Goal: Task Accomplishment & Management: Use online tool/utility

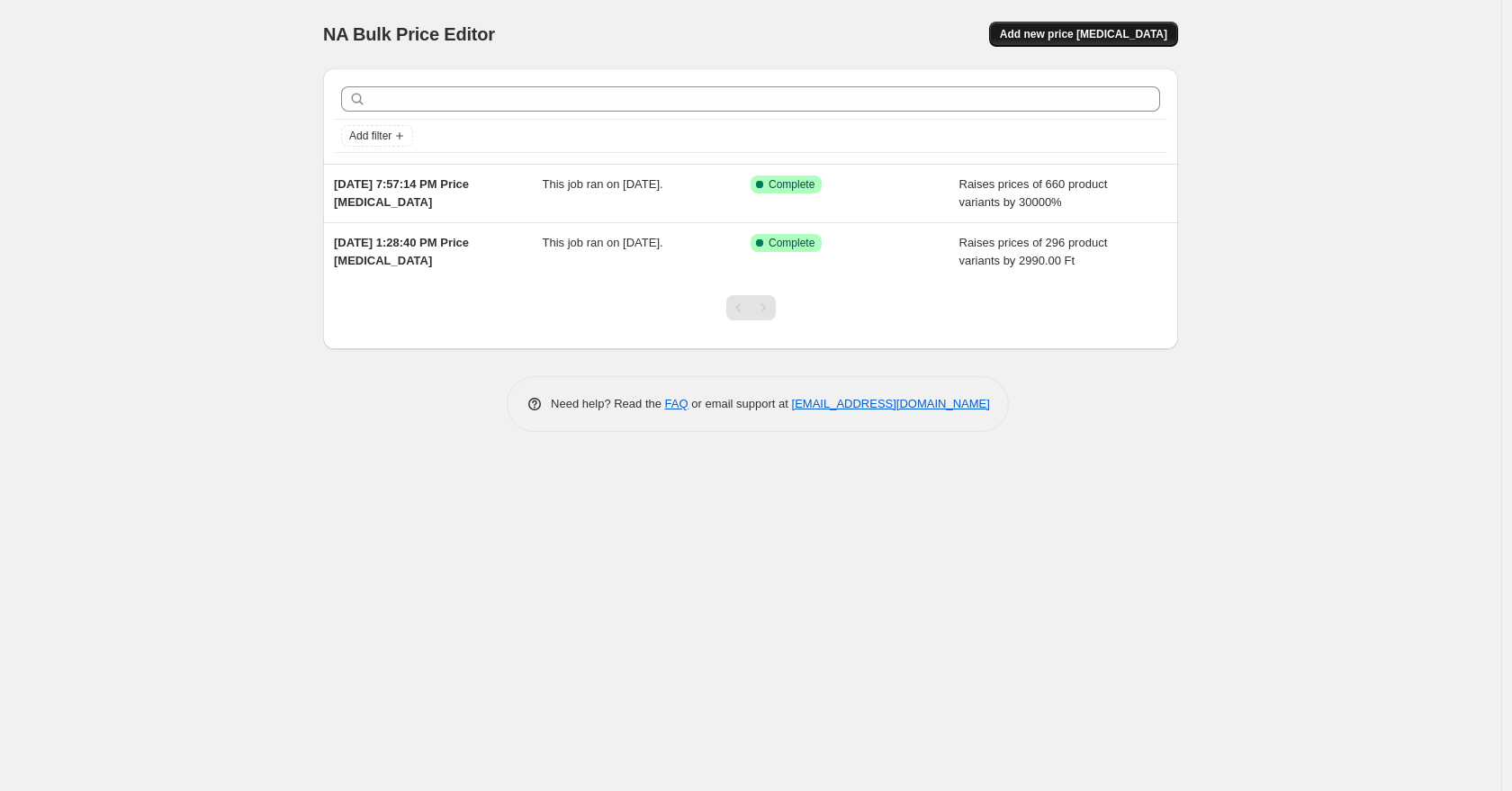
click at [1101, 45] on button "Add new price change job" at bounding box center [1084, 34] width 189 height 25
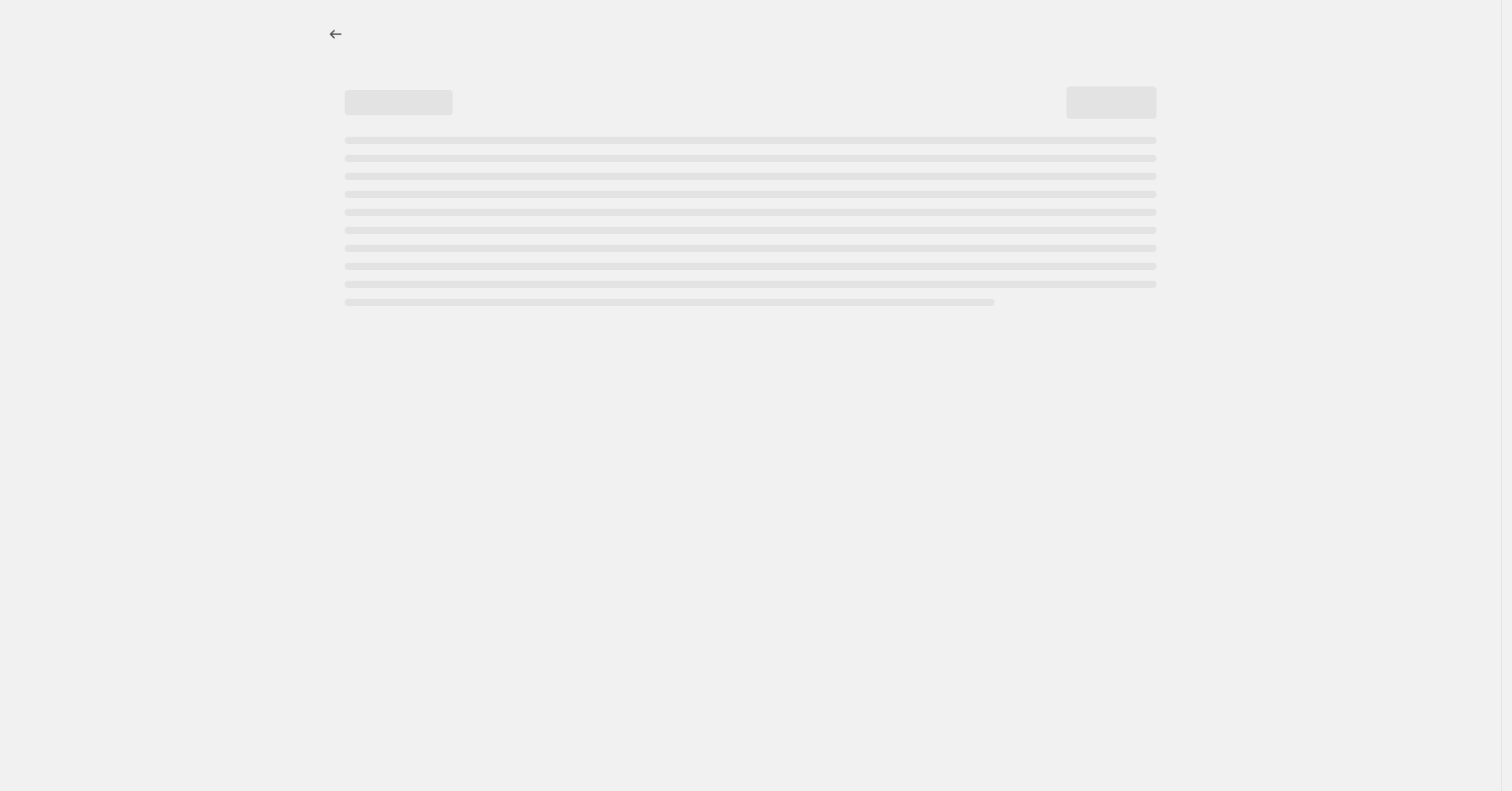
select select "percentage"
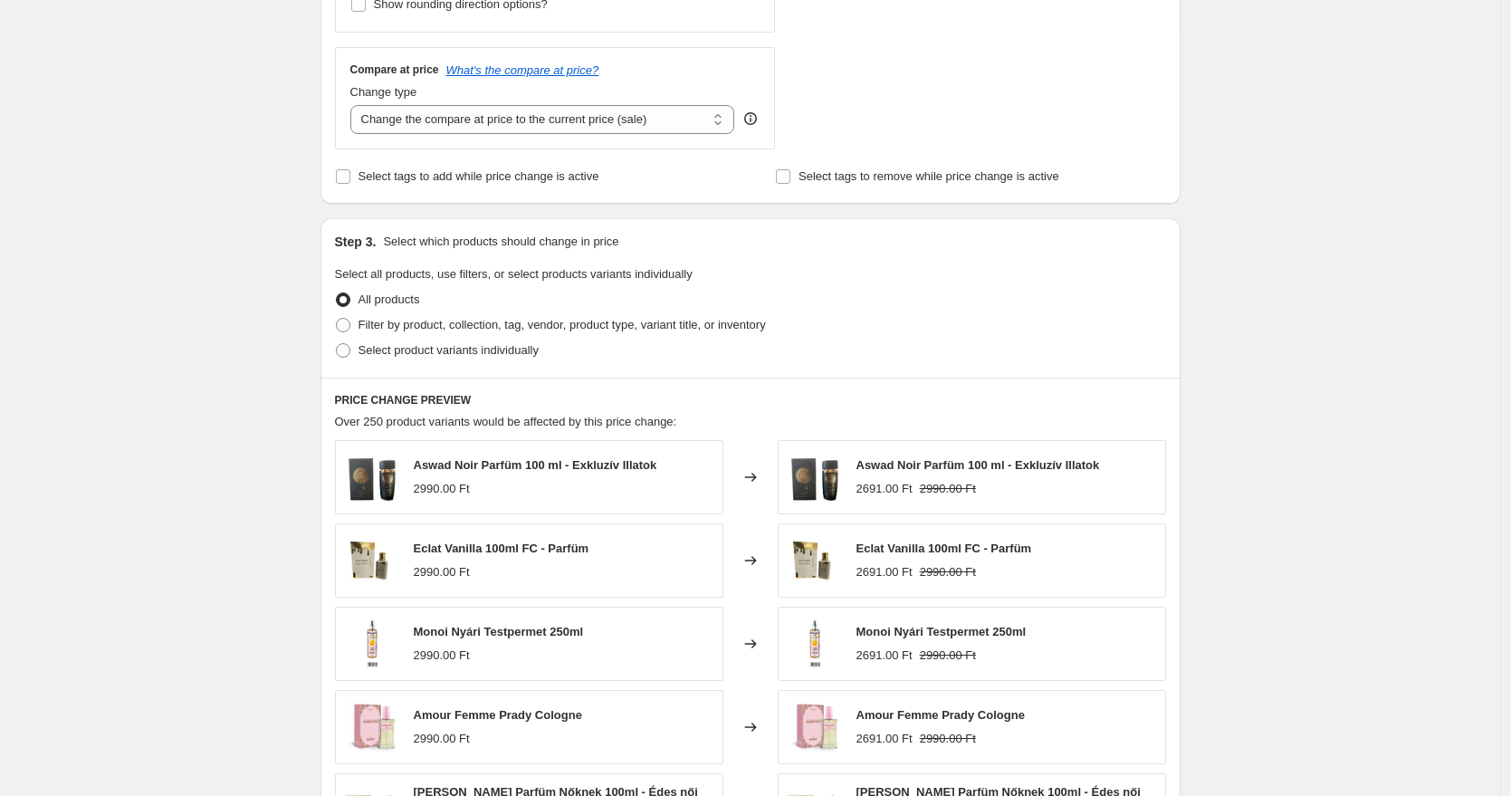
scroll to position [845, 0]
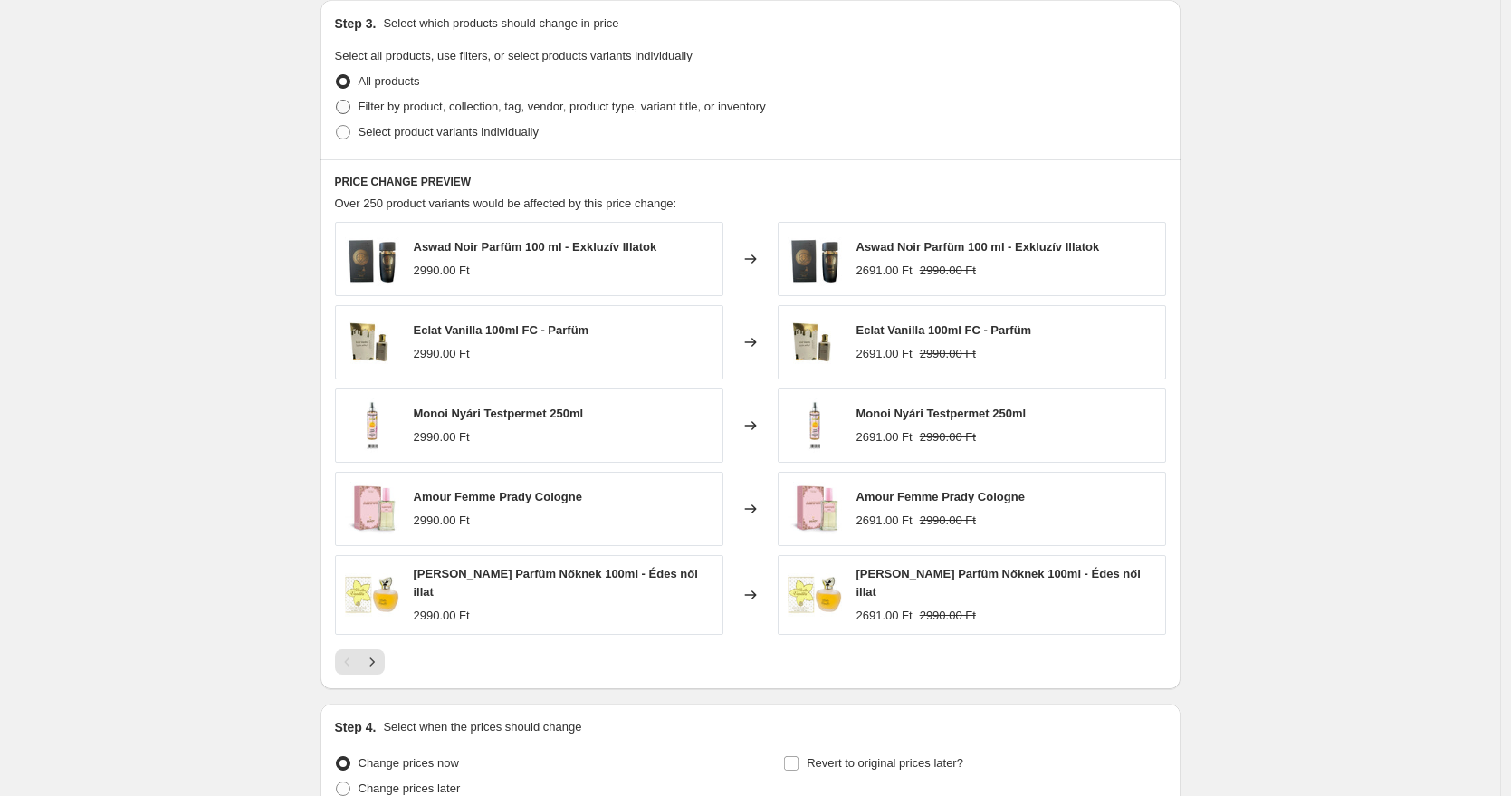
click at [450, 109] on span "Filter by product, collection, tag, vendor, product type, variant title, or inv…" at bounding box center [561, 107] width 407 height 14
click at [337, 100] on input "Filter by product, collection, tag, vendor, product type, variant title, or inv…" at bounding box center [336, 100] width 1 height 1
radio input "true"
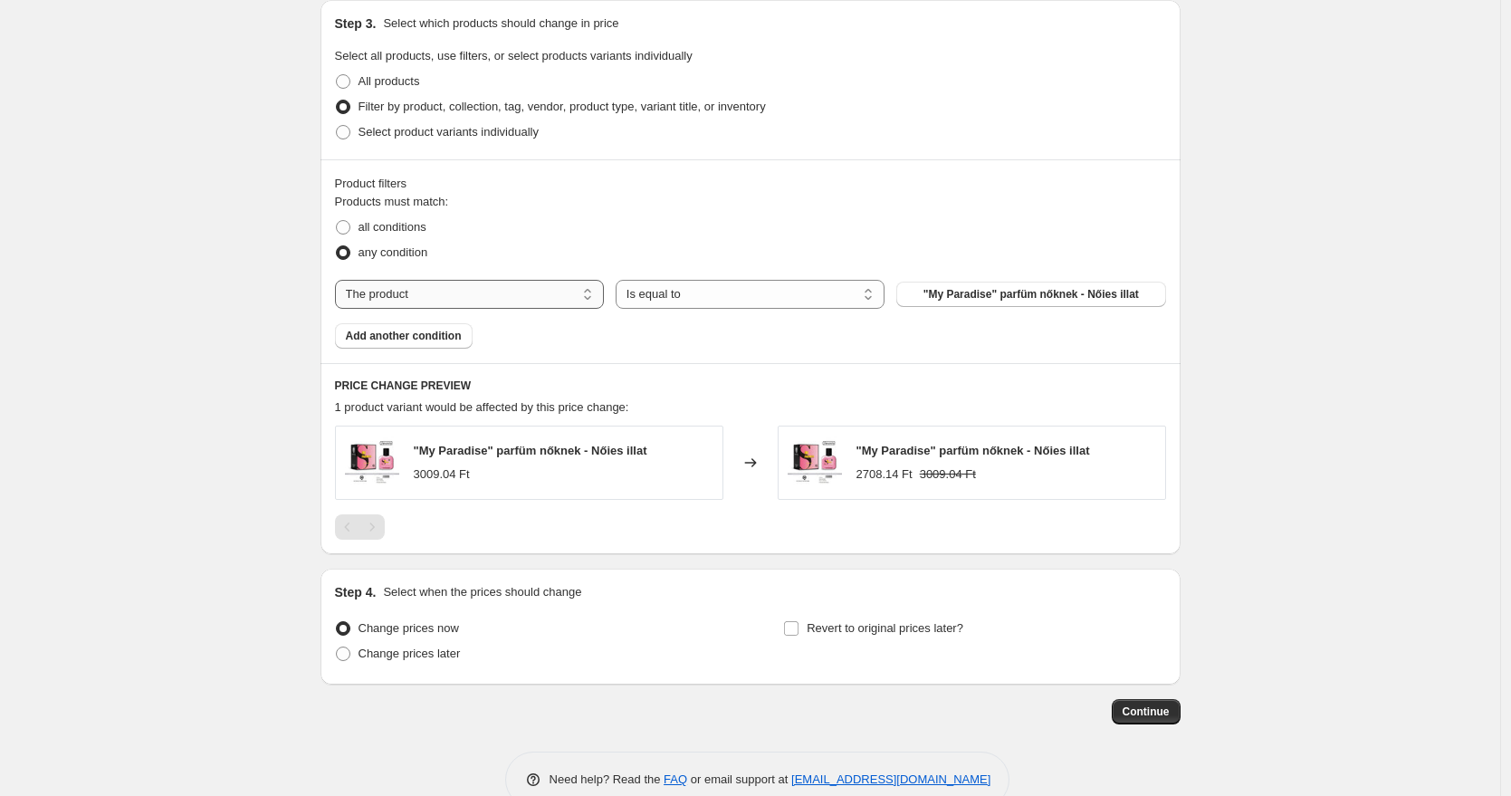
click at [504, 293] on select "The product The product's collection The product's tag The product's vendor The…" at bounding box center [469, 294] width 269 height 29
select select "tag"
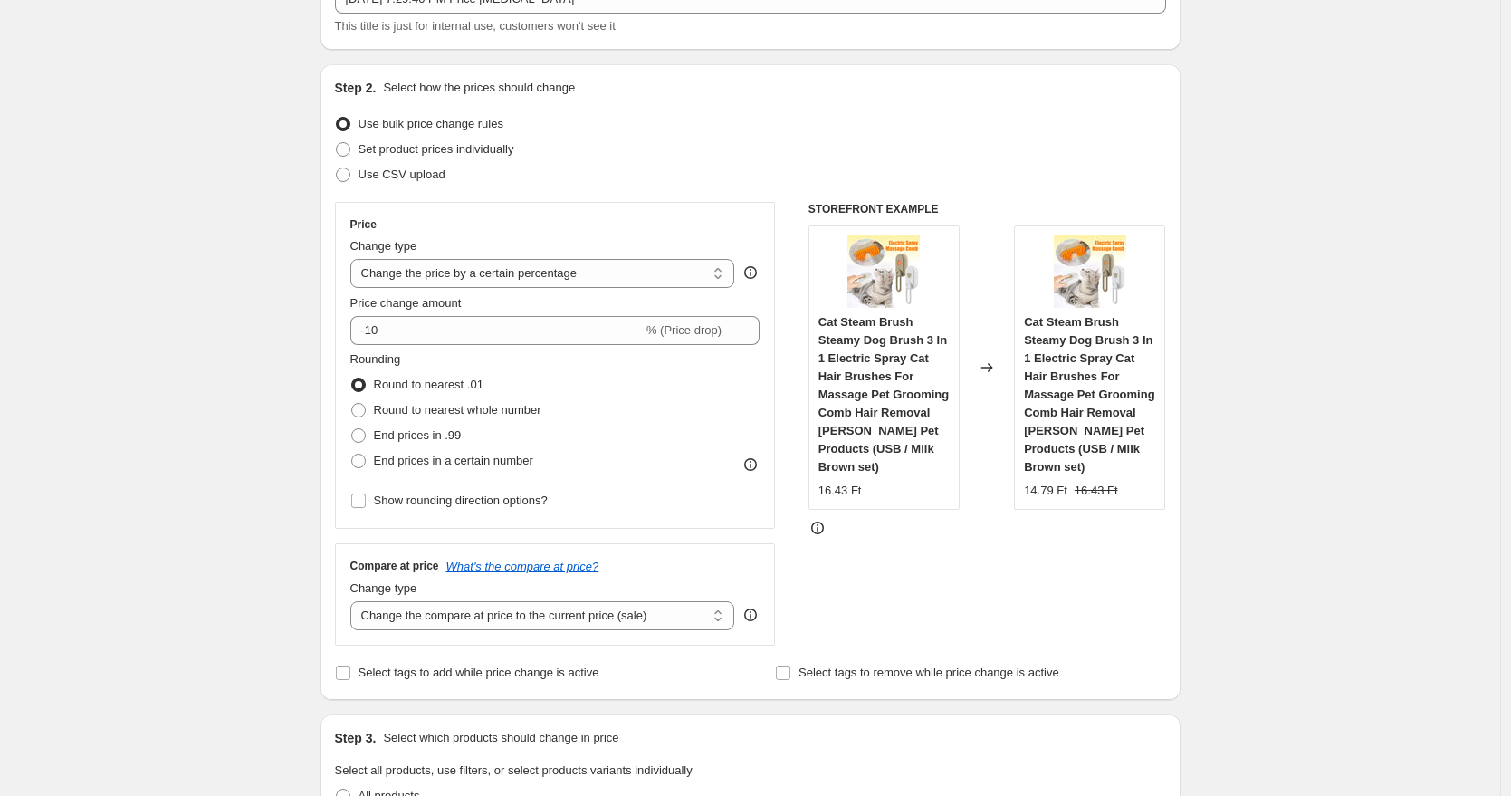
scroll to position [0, 0]
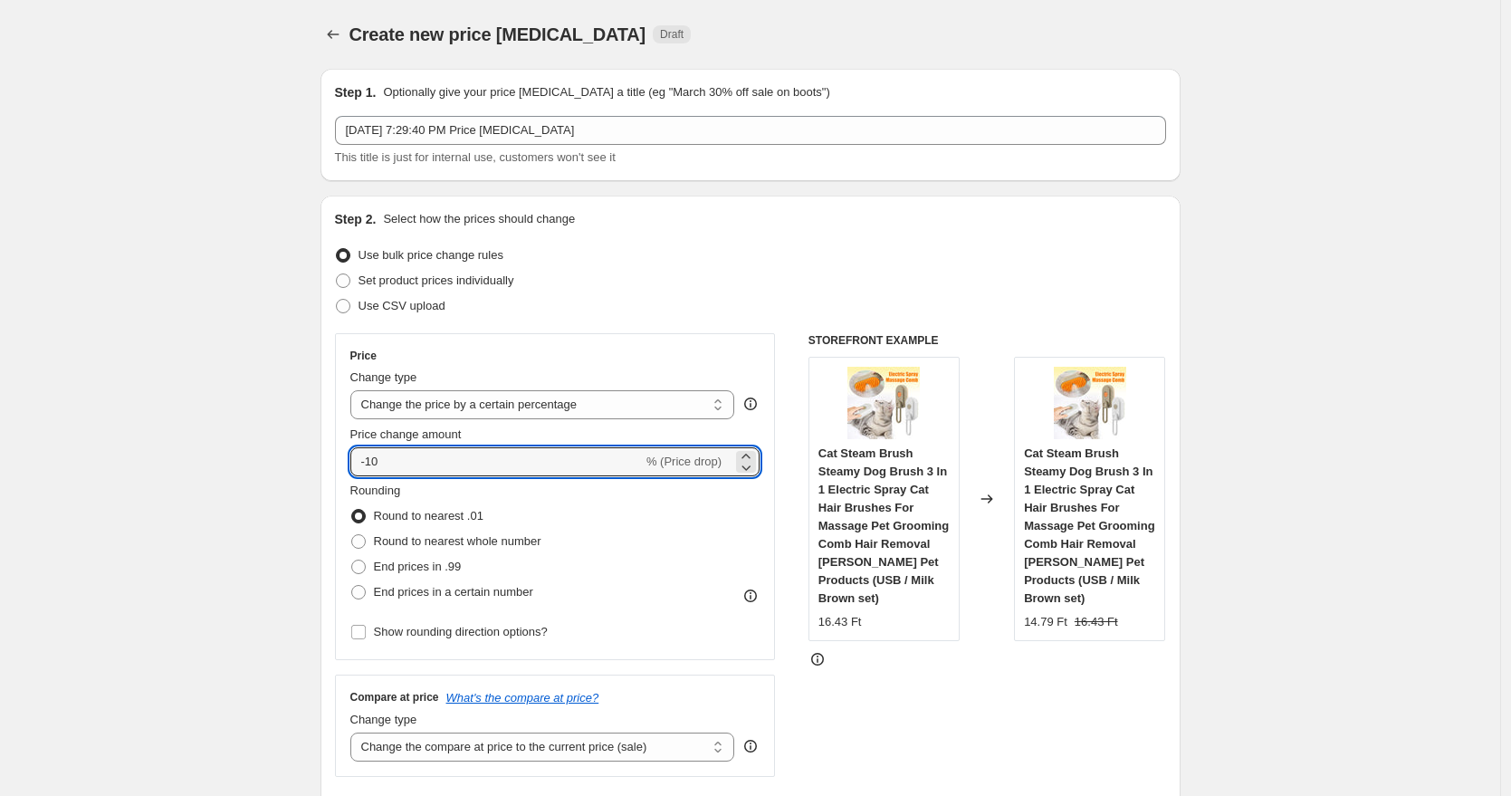
drag, startPoint x: 463, startPoint y: 456, endPoint x: 282, endPoint y: 457, distance: 180.1
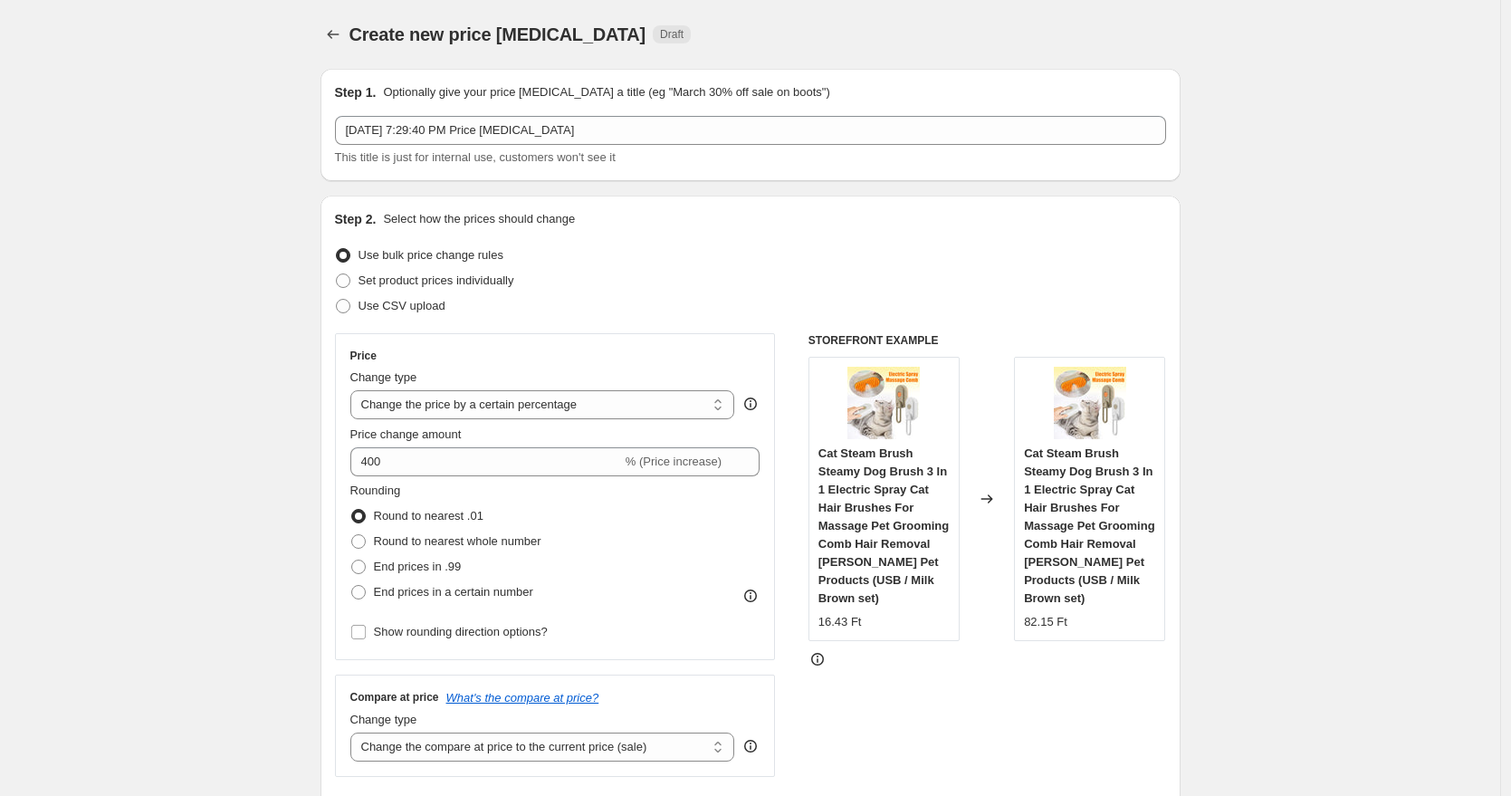
click at [491, 461] on input "400" at bounding box center [486, 461] width 272 height 29
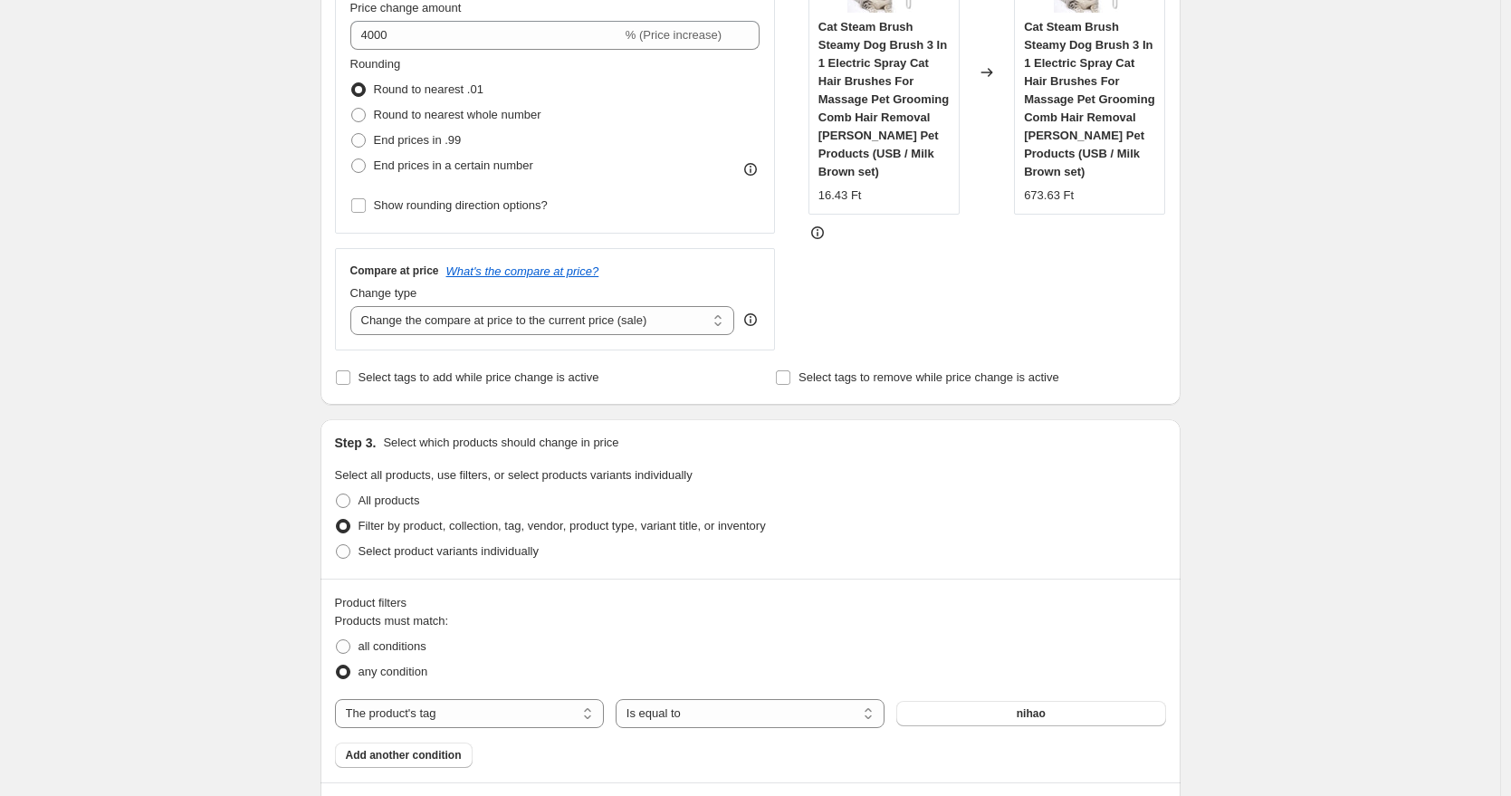
scroll to position [223, 0]
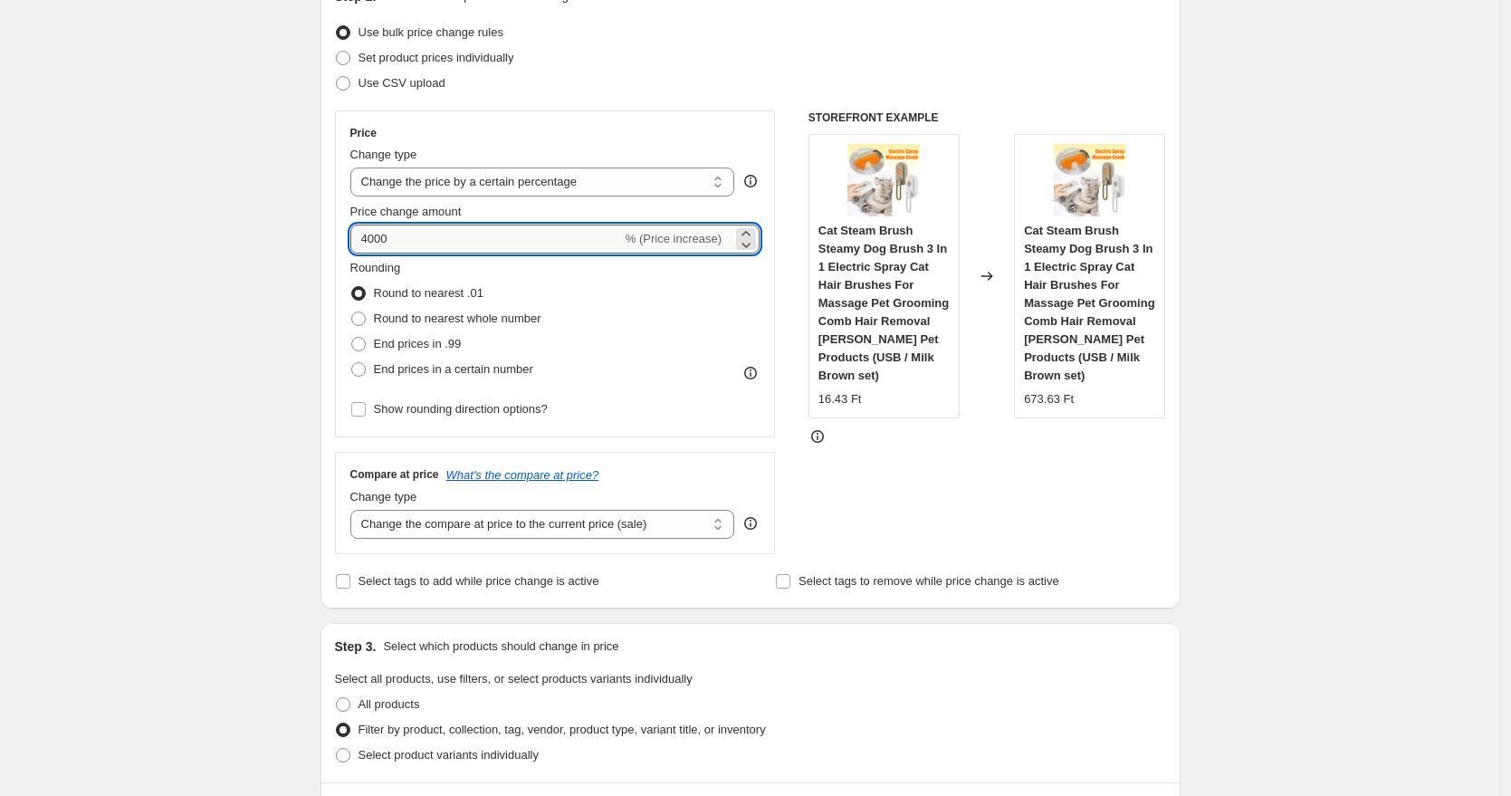
click at [490, 237] on input "4000" at bounding box center [486, 238] width 272 height 29
type input "40000"
click at [983, 500] on div "STOREFRONT EXAMPLE Cat Steam Brush Steamy Dog Brush 3 In 1 Electric Spray Cat H…" at bounding box center [987, 332] width 358 height 444
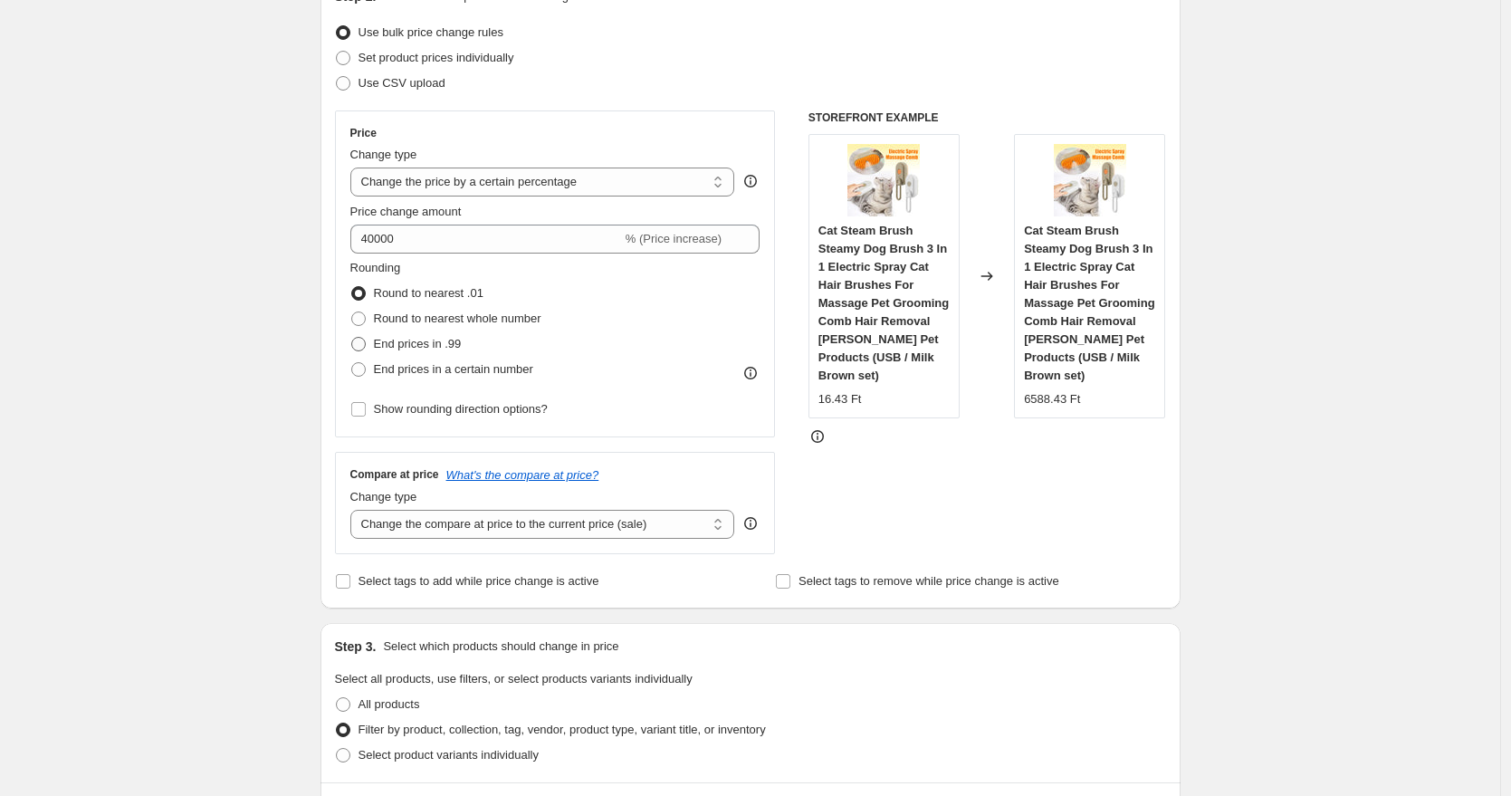
click at [408, 344] on span "End prices in .99" at bounding box center [418, 344] width 88 height 14
click at [352, 338] on input "End prices in .99" at bounding box center [351, 337] width 1 height 1
radio input "true"
click at [458, 362] on span "End prices in a certain number" at bounding box center [453, 369] width 159 height 14
click at [352, 362] on input "End prices in a certain number" at bounding box center [351, 362] width 1 height 1
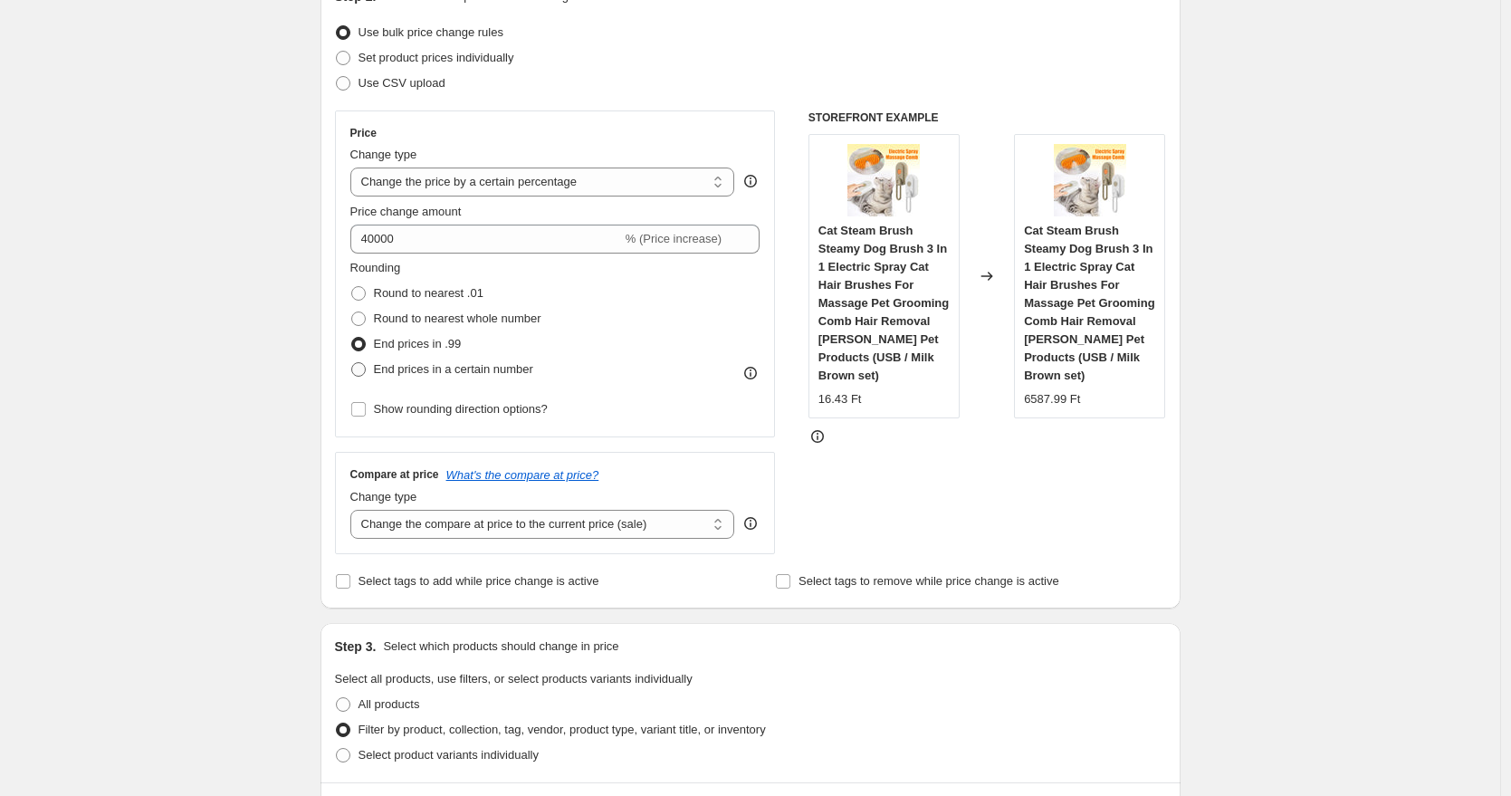
radio input "true"
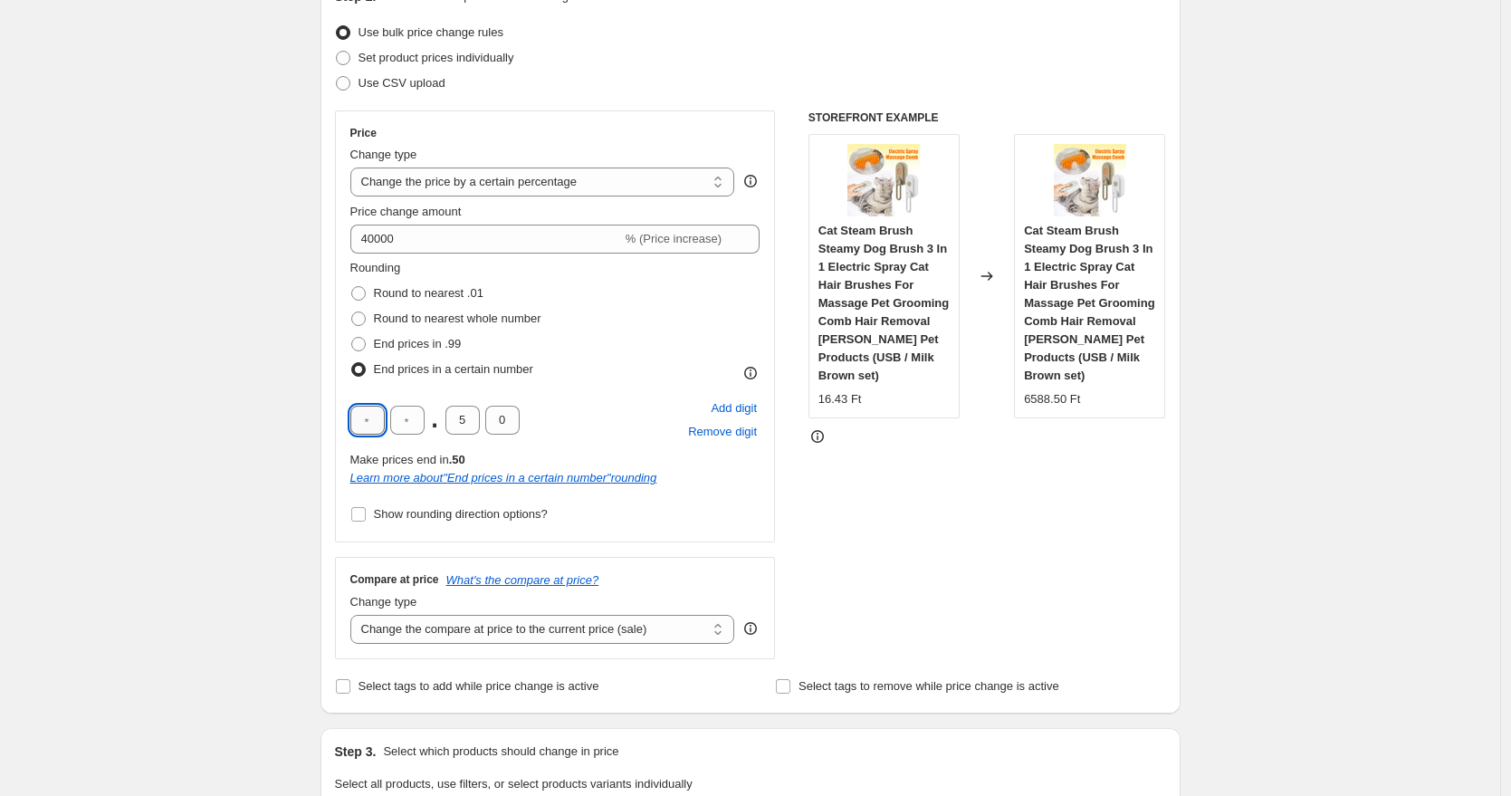
click at [380, 413] on input "text" at bounding box center [367, 420] width 34 height 29
type input "9"
type input "5"
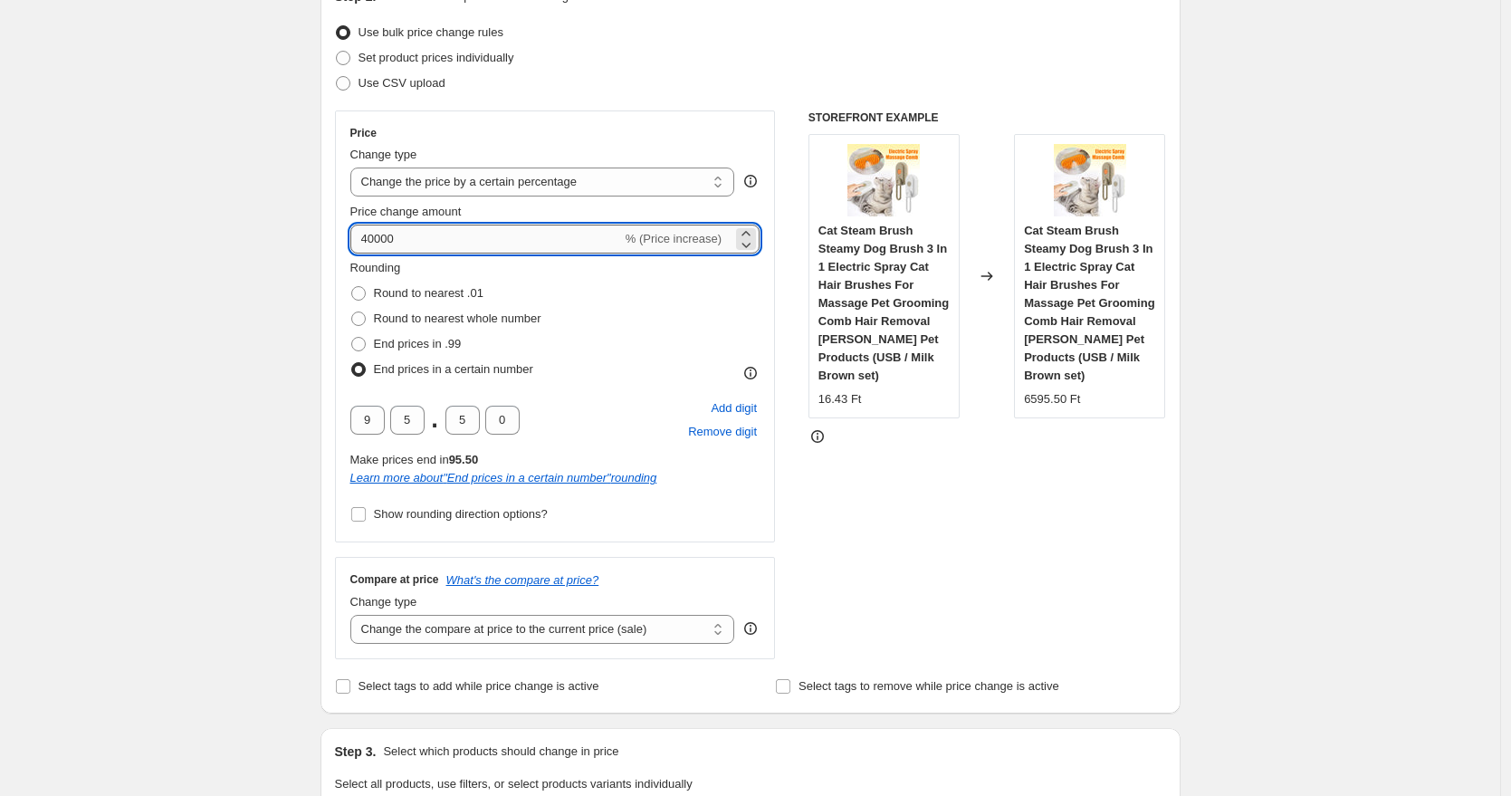
click at [419, 238] on input "40000" at bounding box center [486, 238] width 272 height 29
click at [560, 267] on div "Rounding Round to nearest .01 Round to nearest whole number End prices in .99 E…" at bounding box center [555, 320] width 410 height 123
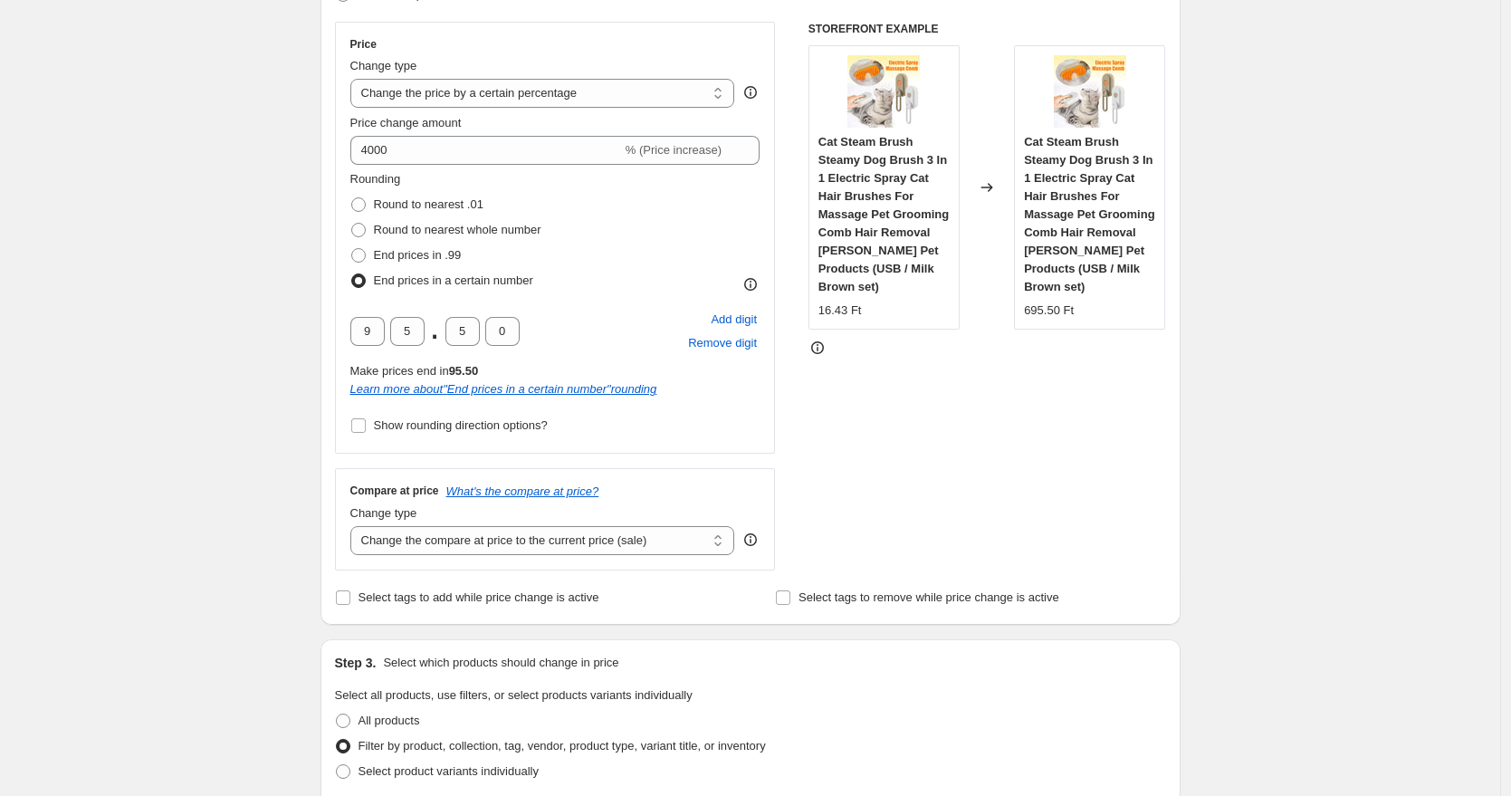
scroll to position [306, 0]
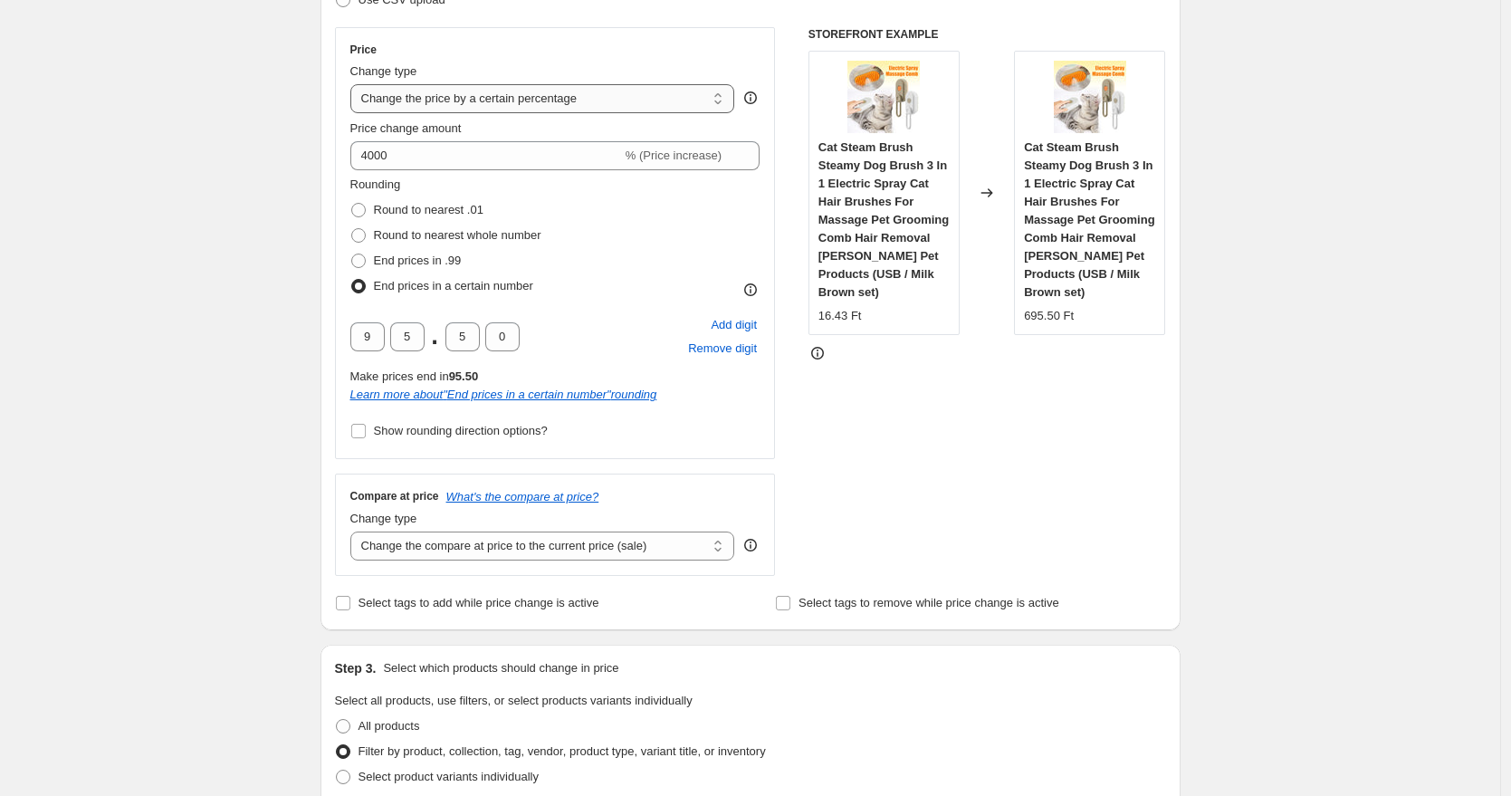
click at [539, 97] on select "Change the price to a certain amount Change the price by a certain amount Chang…" at bounding box center [542, 98] width 385 height 29
click at [355, 84] on select "Change the price to a certain amount Change the price by a certain amount Chang…" at bounding box center [542, 98] width 385 height 29
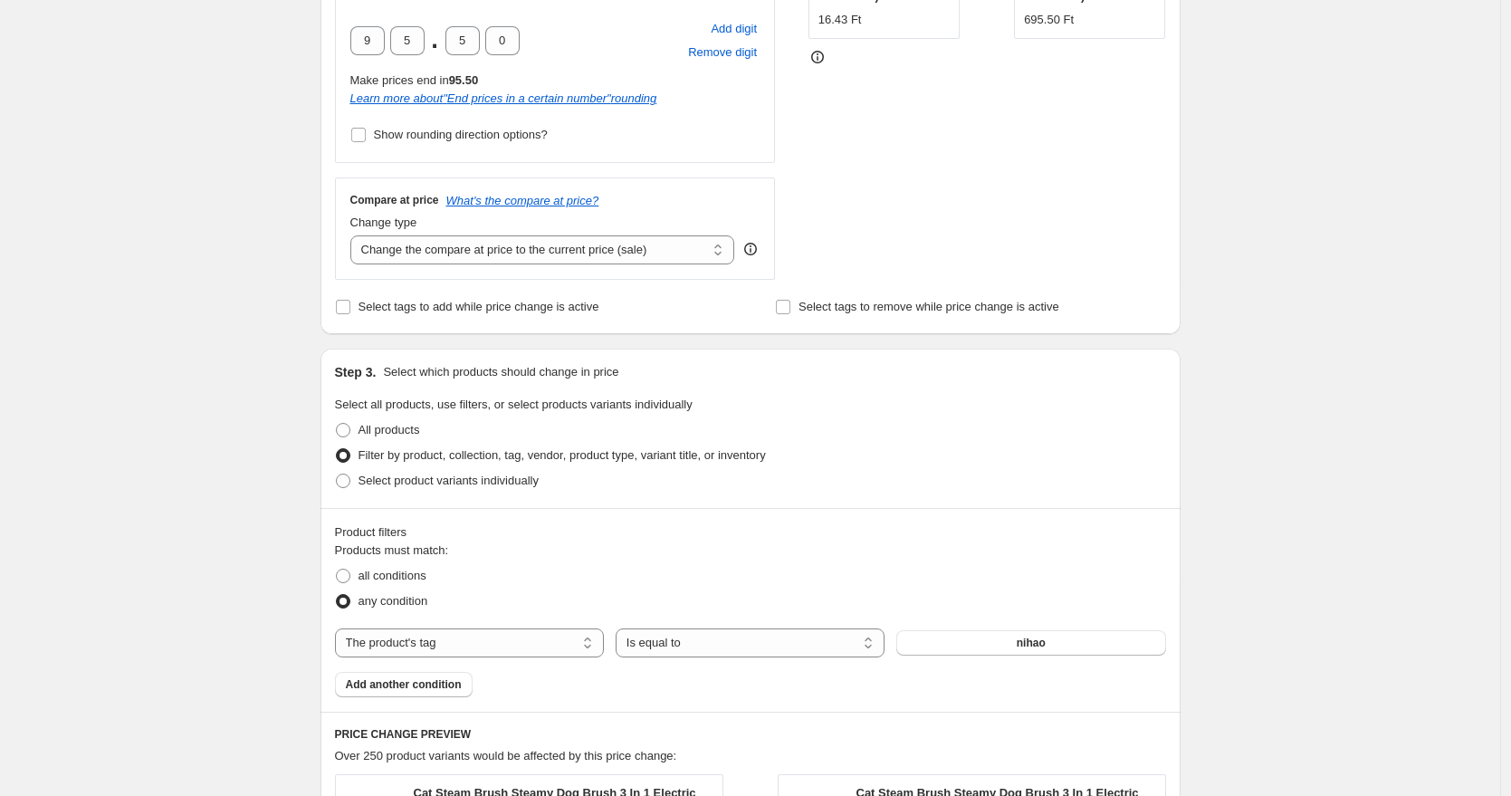
scroll to position [204, 0]
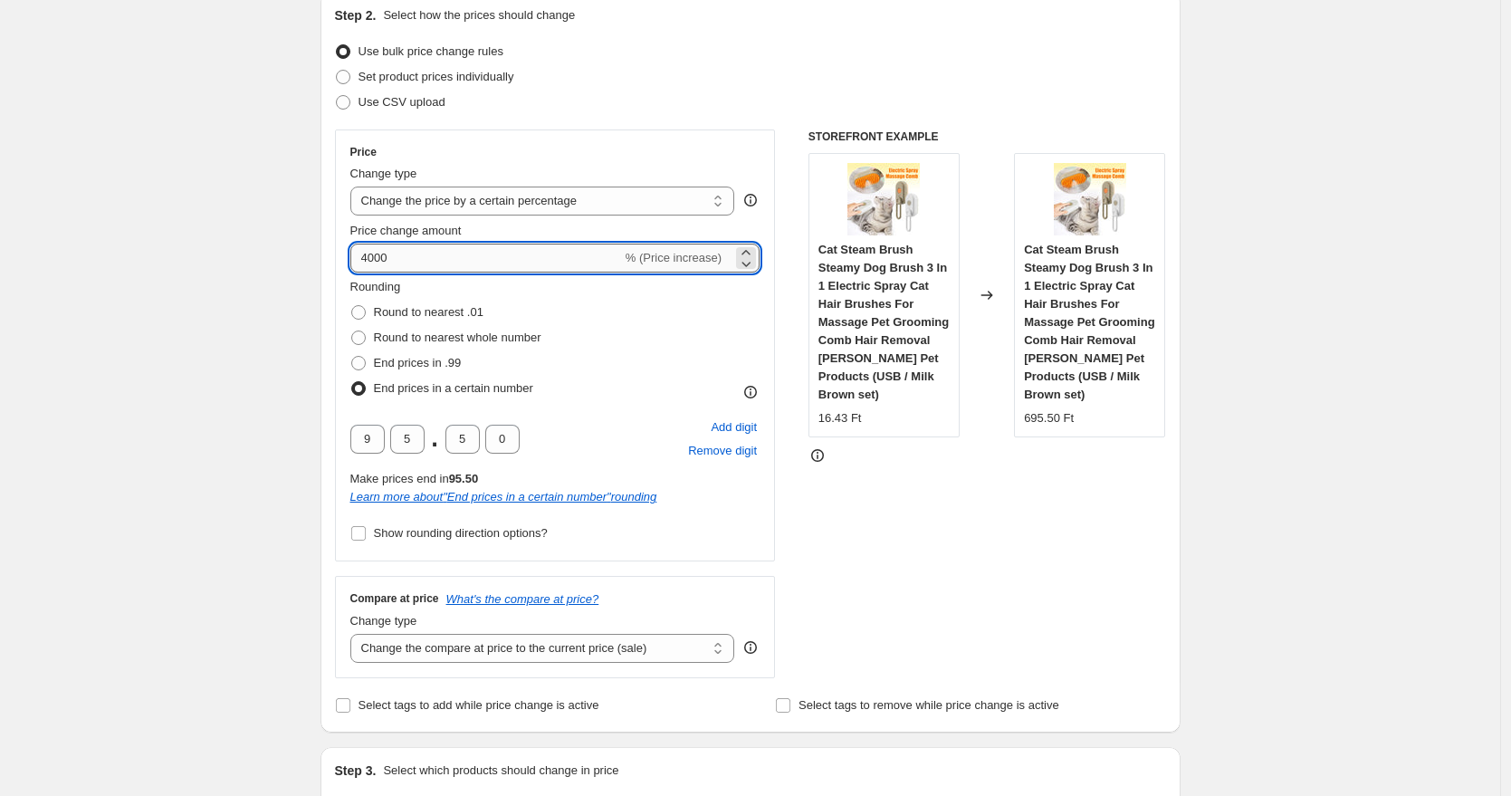
click at [588, 263] on input "4000" at bounding box center [486, 257] width 272 height 29
type input "40000"
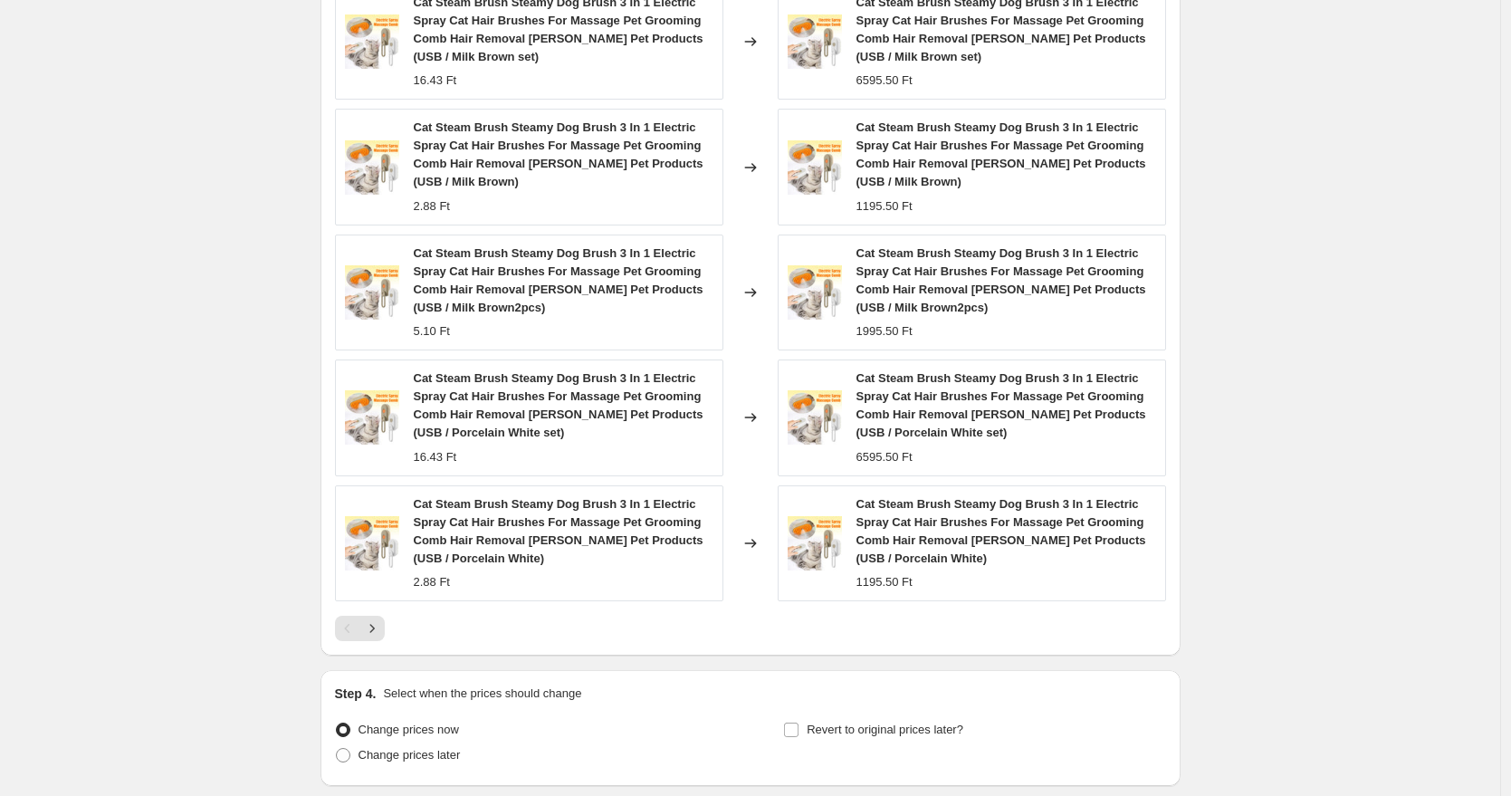
scroll to position [1532, 0]
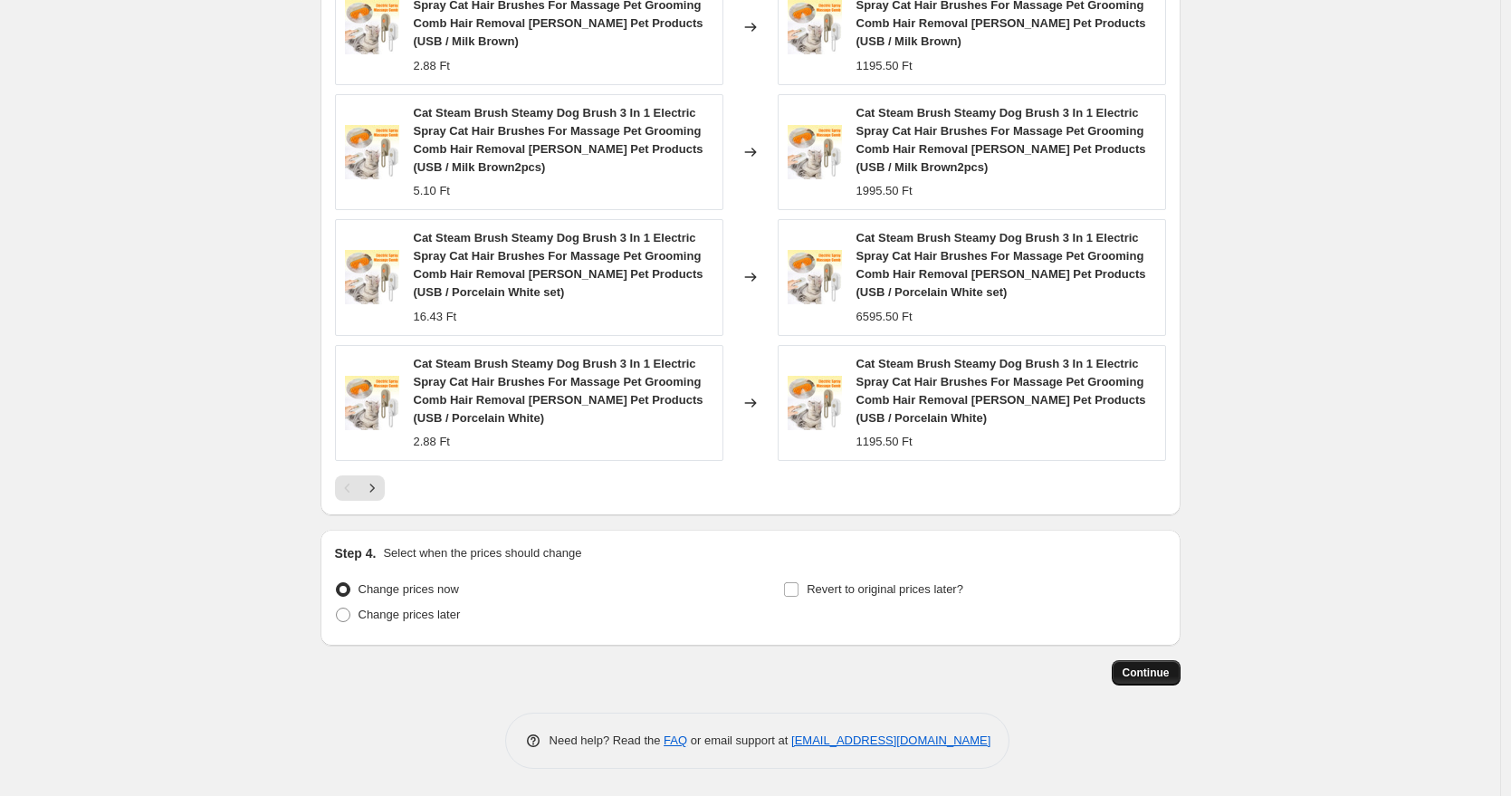
click at [1141, 677] on span "Continue" at bounding box center [1145, 672] width 47 height 14
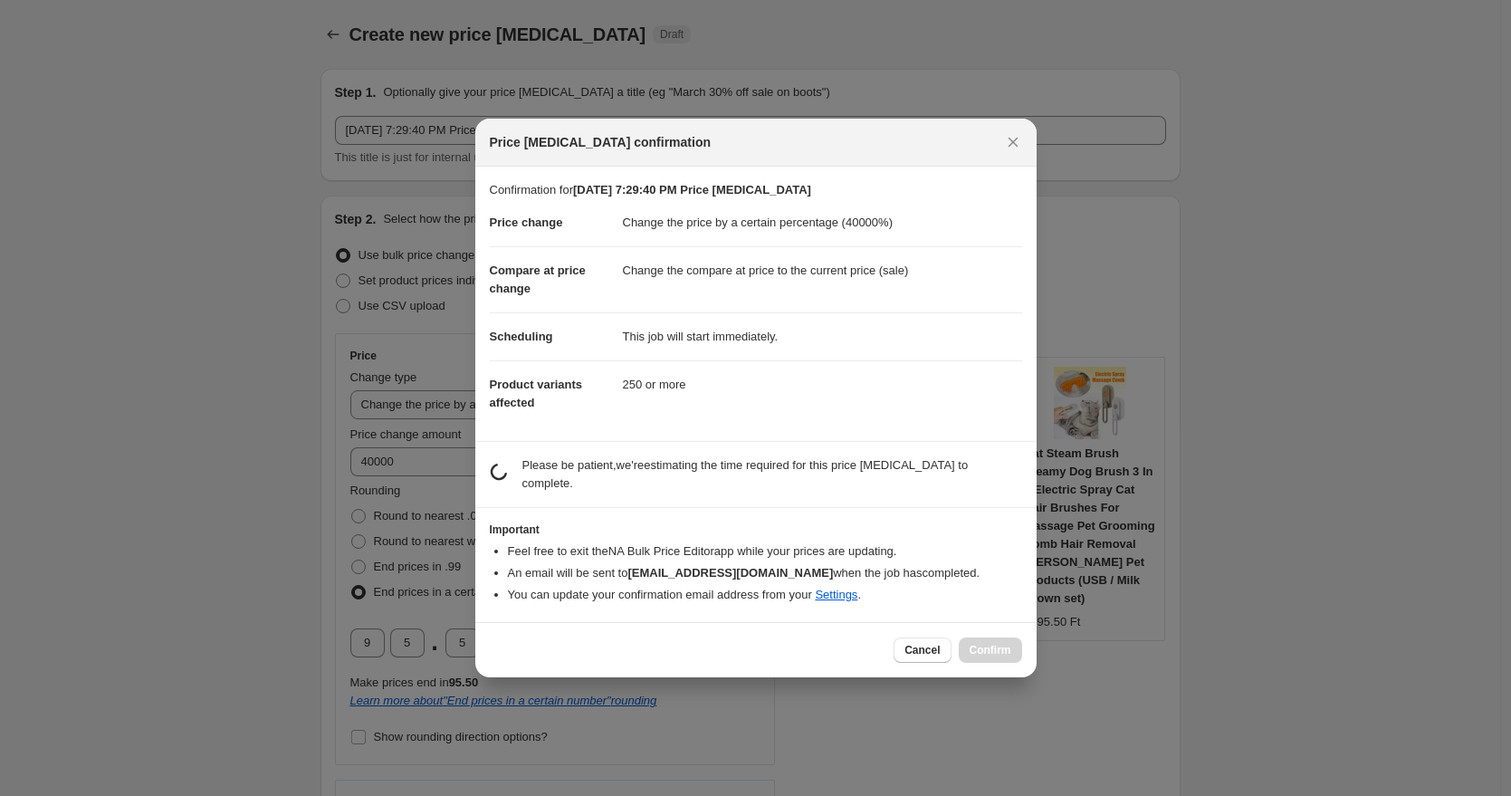
scroll to position [0, 0]
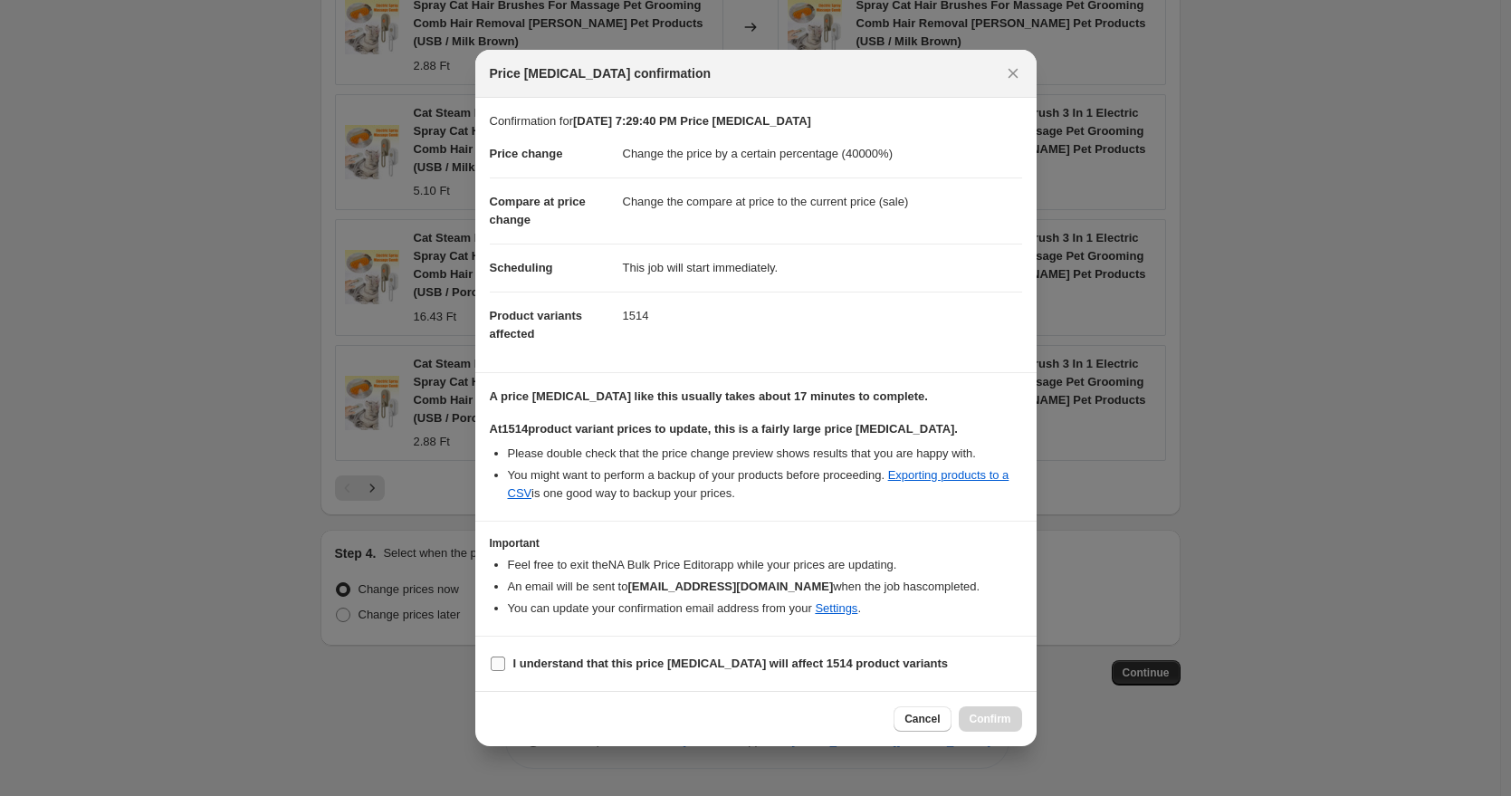
click at [716, 666] on b "I understand that this price change job will affect 1514 product variants" at bounding box center [730, 663] width 435 height 14
click at [505, 666] on input "I understand that this price change job will affect 1514 product variants" at bounding box center [498, 663] width 14 height 14
checkbox input "true"
click at [966, 711] on button "Confirm" at bounding box center [990, 718] width 63 height 25
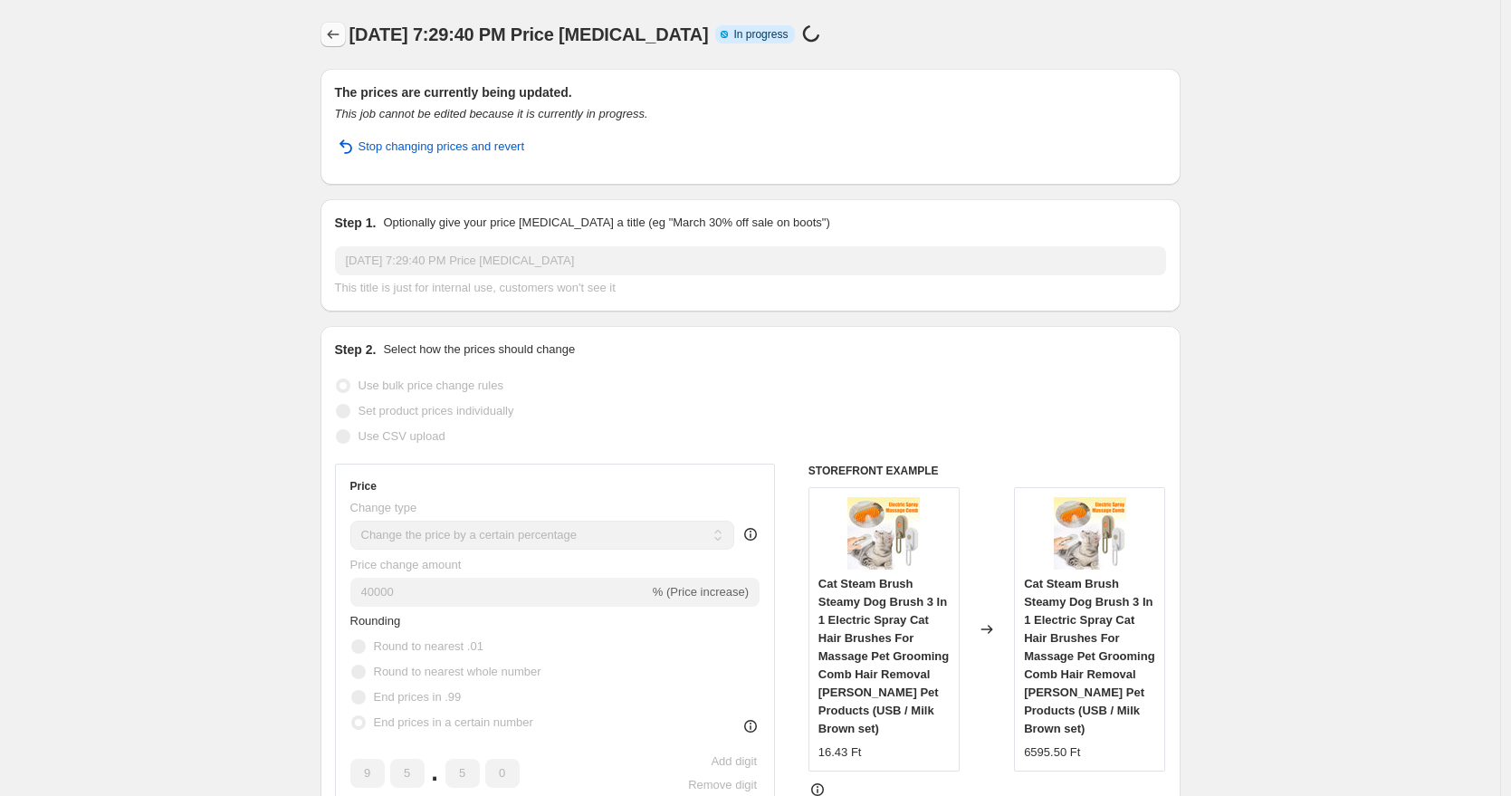
click at [342, 40] on icon "Price change jobs" at bounding box center [333, 34] width 18 height 18
